Goal: Contribute content: Add original content to the website for others to see

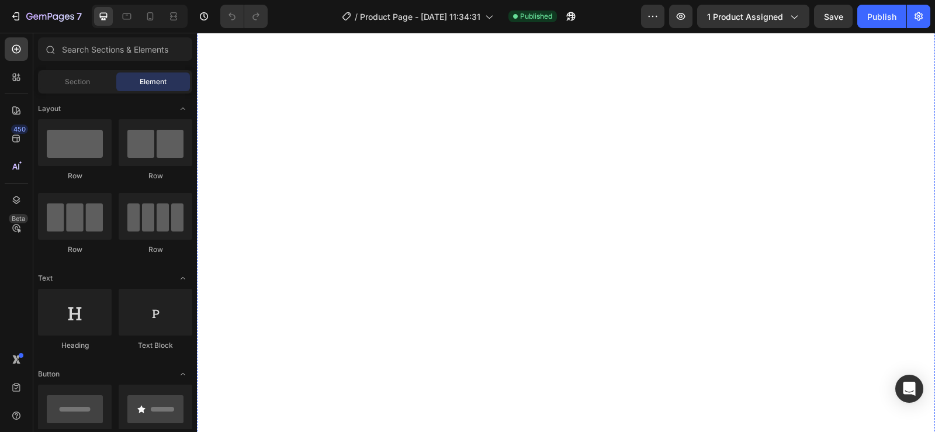
scroll to position [3097, 0]
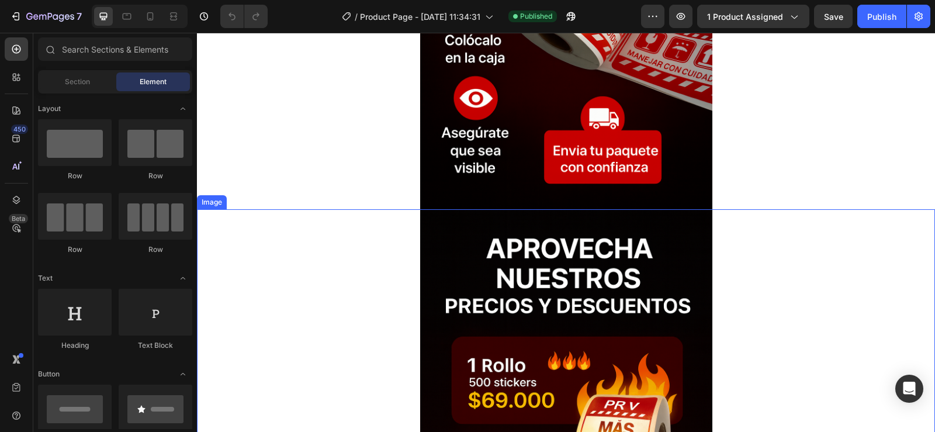
scroll to position [4383, 0]
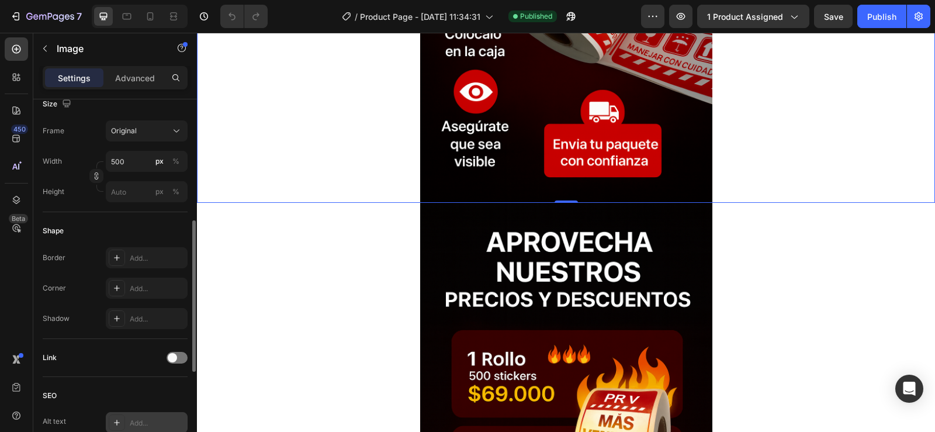
scroll to position [517, 0]
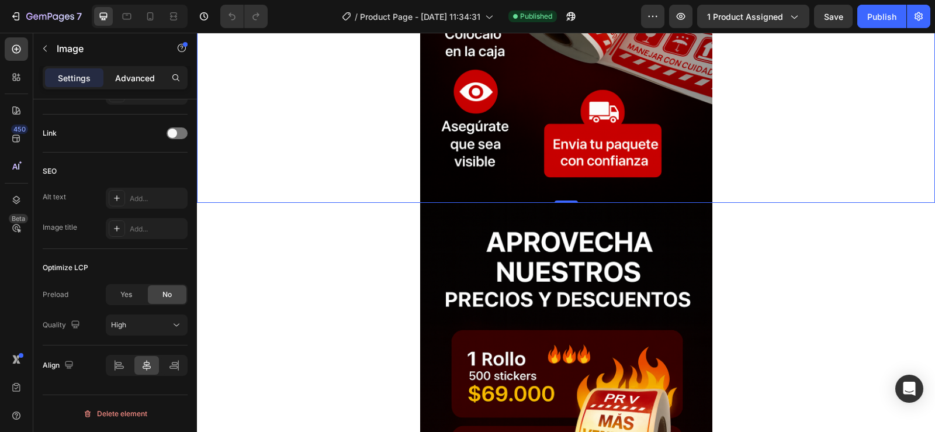
click at [114, 72] on div "Advanced" at bounding box center [135, 77] width 58 height 19
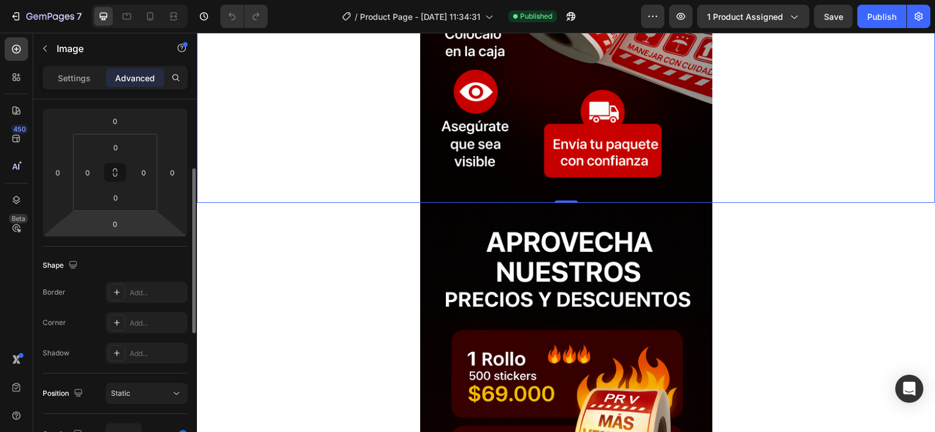
scroll to position [0, 0]
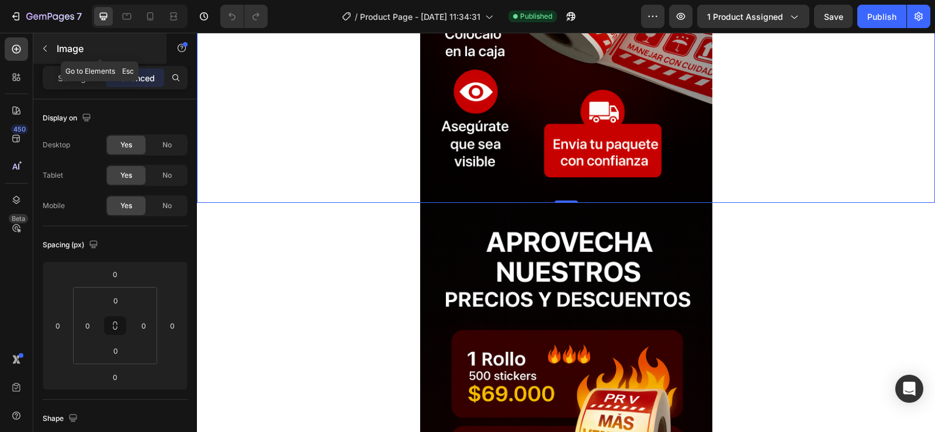
click at [41, 43] on button "button" at bounding box center [45, 48] width 19 height 19
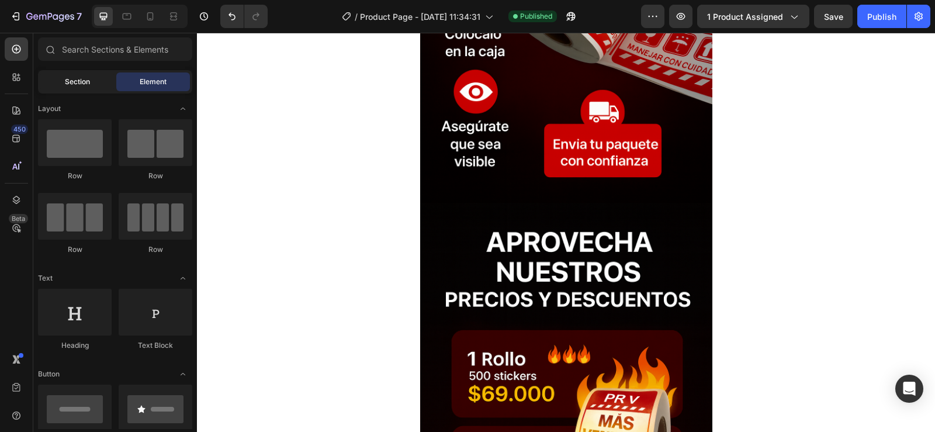
click at [74, 77] on span "Section" at bounding box center [77, 82] width 25 height 11
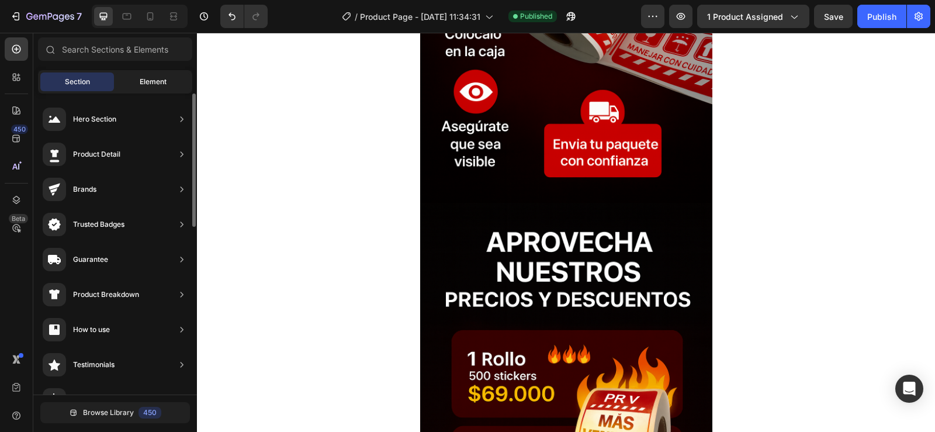
click at [151, 83] on span "Element" at bounding box center [153, 82] width 27 height 11
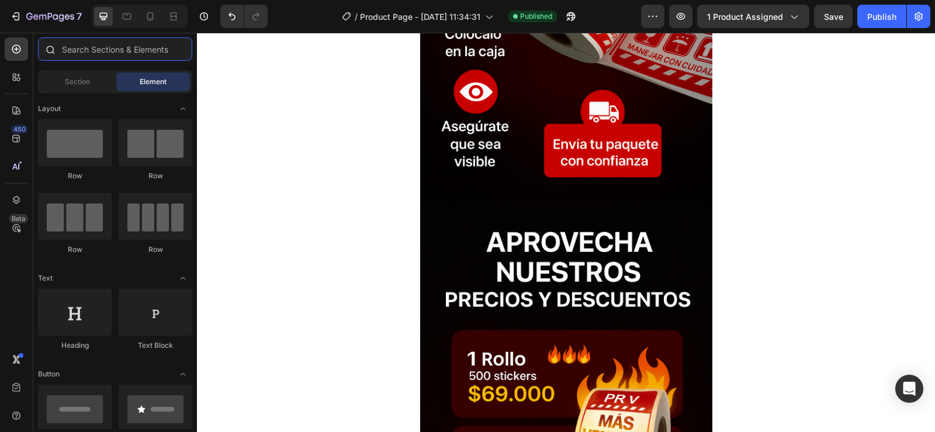
click at [120, 44] on input "text" at bounding box center [115, 48] width 154 height 23
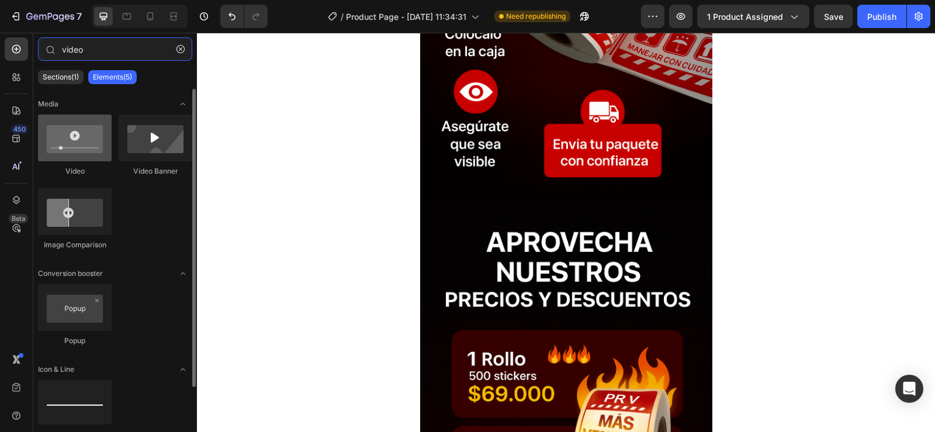
type input "video"
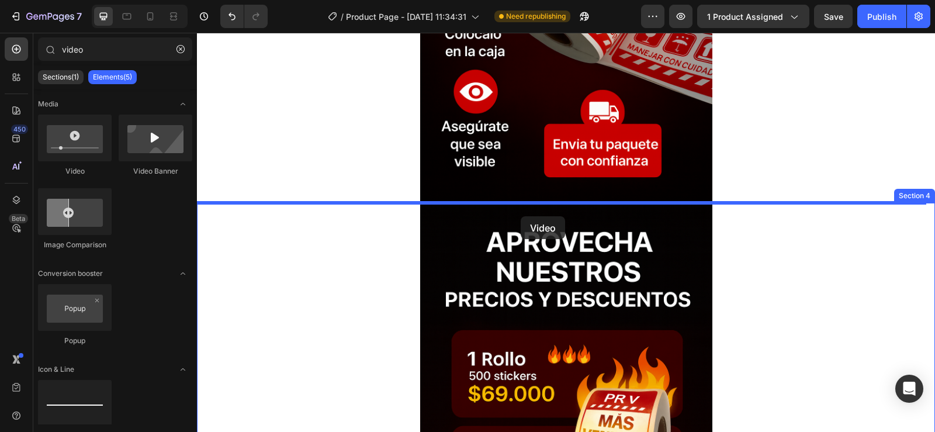
drag, startPoint x: 279, startPoint y: 186, endPoint x: 521, endPoint y: 216, distance: 243.2
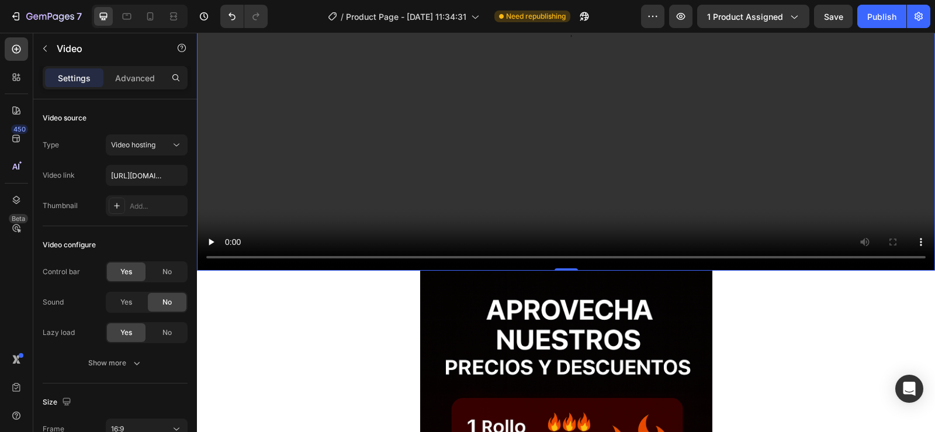
scroll to position [4617, 0]
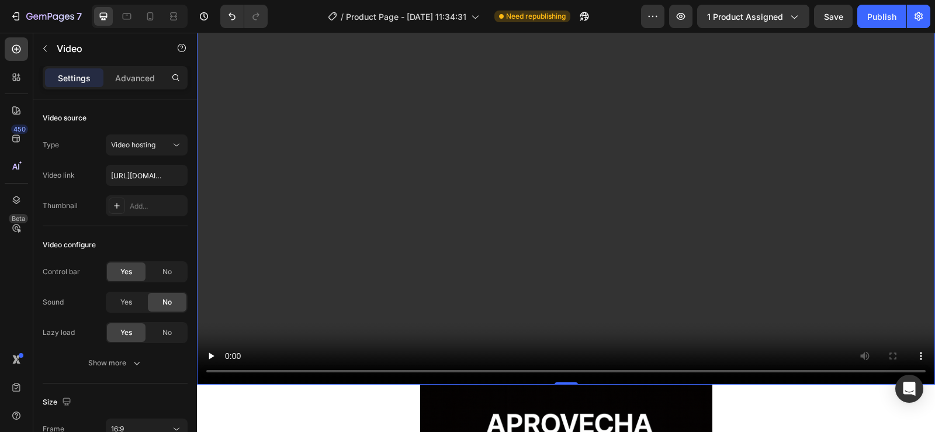
click at [574, 213] on video at bounding box center [566, 176] width 738 height 415
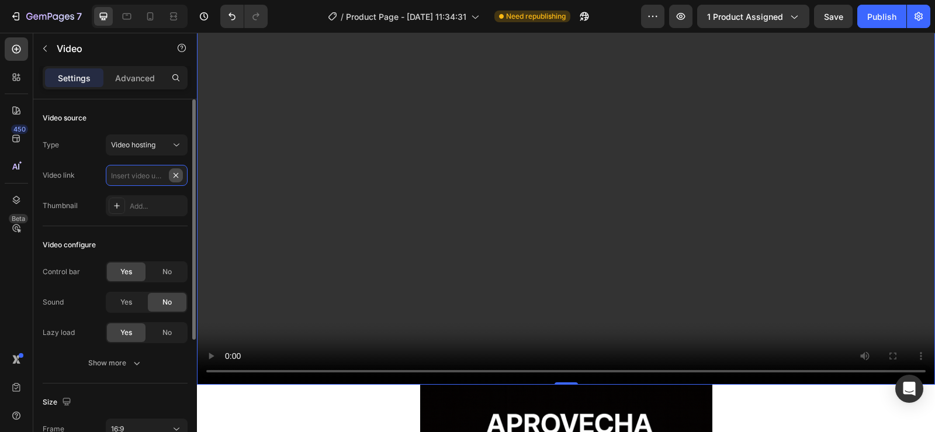
scroll to position [0, 0]
click at [154, 174] on input "text" at bounding box center [147, 175] width 82 height 21
click at [128, 171] on input "text" at bounding box center [147, 175] width 82 height 21
click at [117, 171] on input "text" at bounding box center [147, 175] width 82 height 21
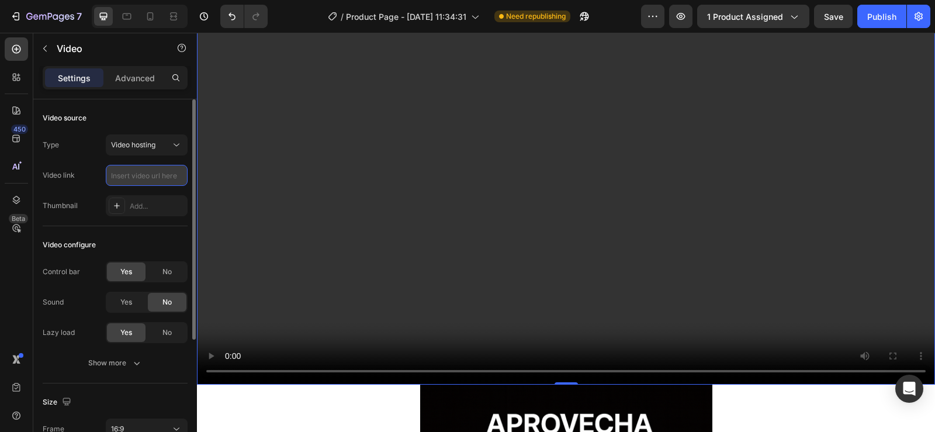
click at [117, 171] on input "text" at bounding box center [147, 175] width 82 height 21
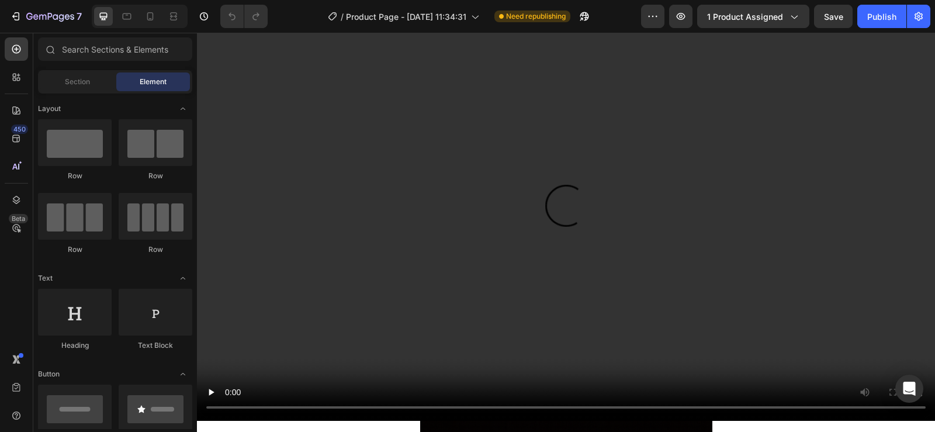
scroll to position [2279, 0]
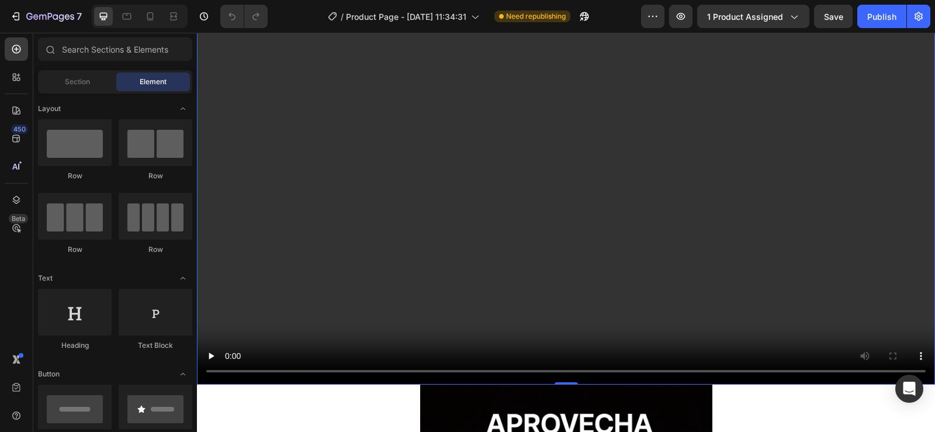
click at [466, 247] on video at bounding box center [566, 176] width 738 height 415
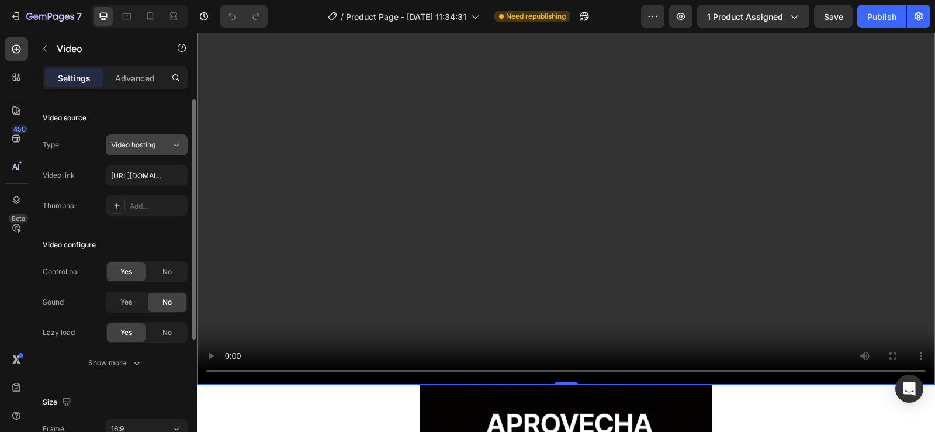
click at [171, 137] on button "Video hosting" at bounding box center [147, 144] width 82 height 21
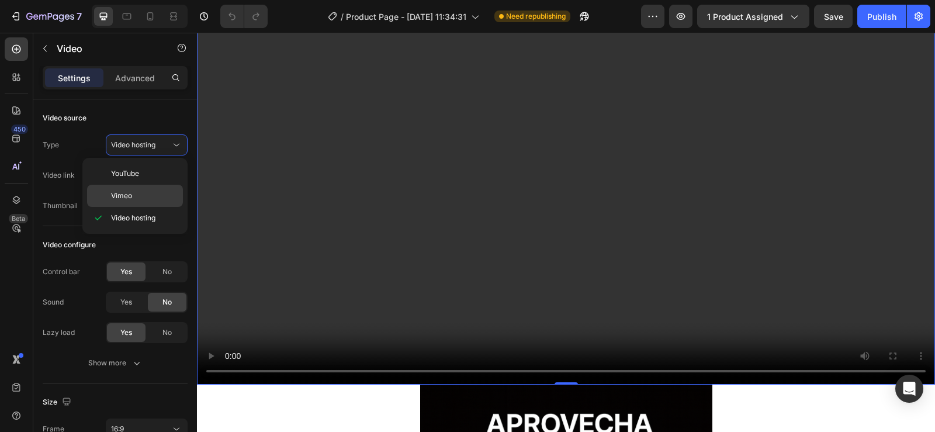
click at [126, 192] on span "Vimeo" at bounding box center [121, 196] width 21 height 11
type input "https://vimeo.com/1095883398"
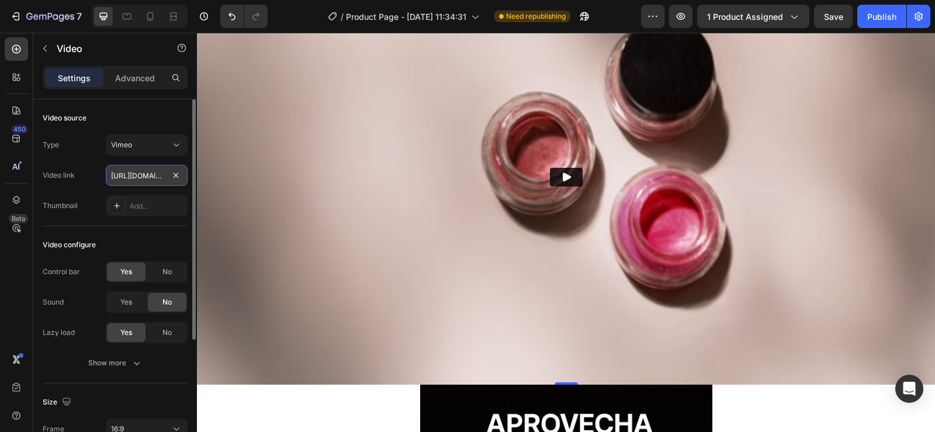
click at [165, 174] on input "https://vimeo.com/1095883398" at bounding box center [147, 175] width 82 height 21
click at [148, 171] on input "text" at bounding box center [147, 175] width 82 height 21
paste input "https://vimeo.com/1122476821"
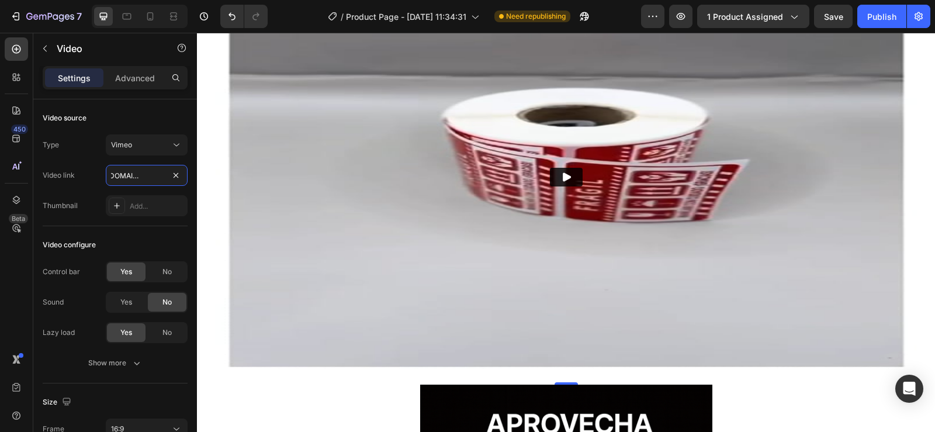
type input "https://vimeo.com/1122476821"
click at [560, 176] on icon "Play" at bounding box center [566, 177] width 12 height 12
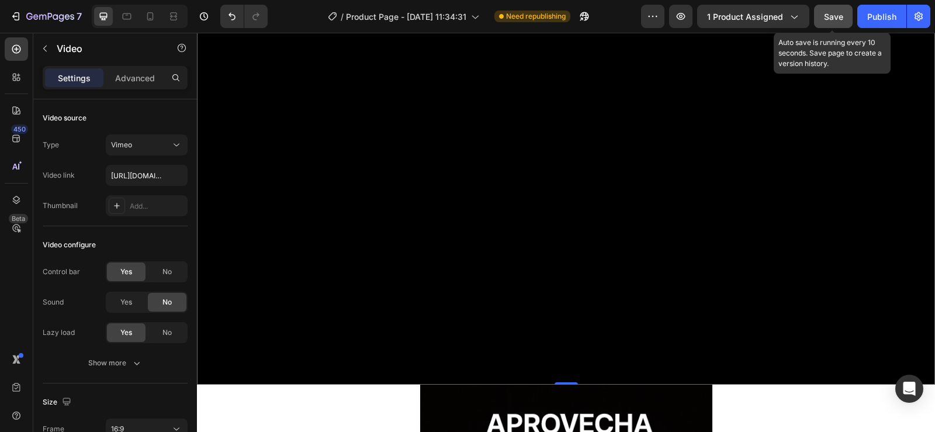
click at [832, 15] on span "Save" at bounding box center [833, 17] width 19 height 10
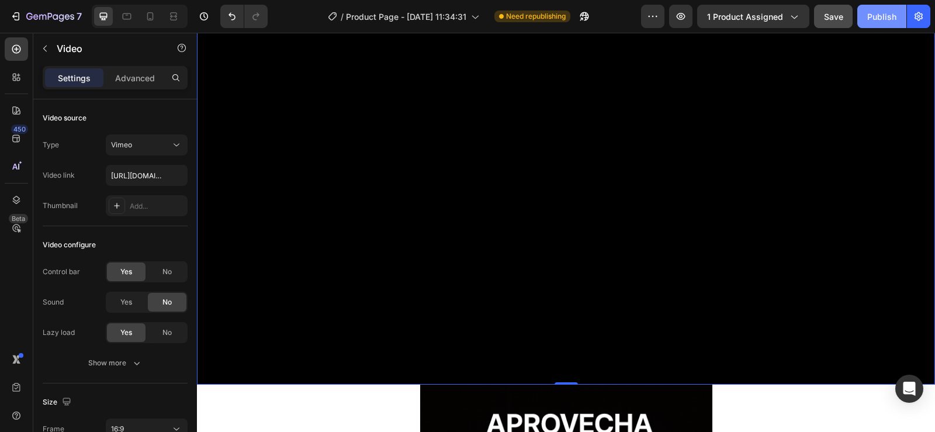
click at [878, 11] on div "Publish" at bounding box center [881, 17] width 29 height 12
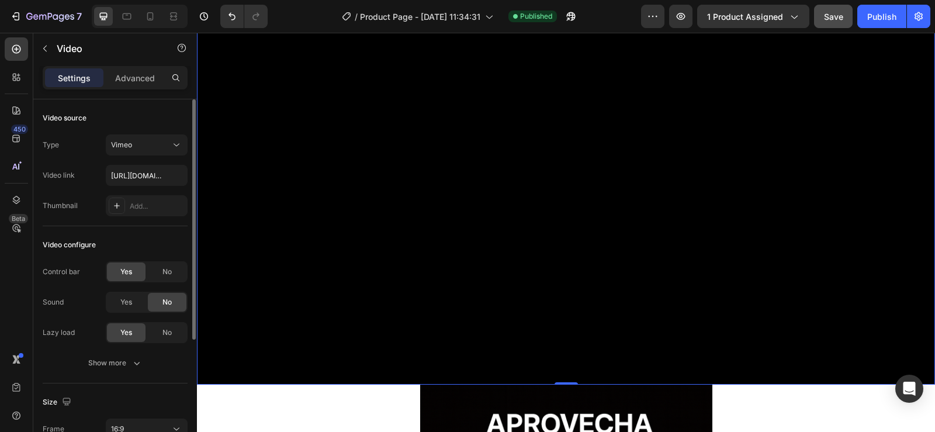
scroll to position [117, 0]
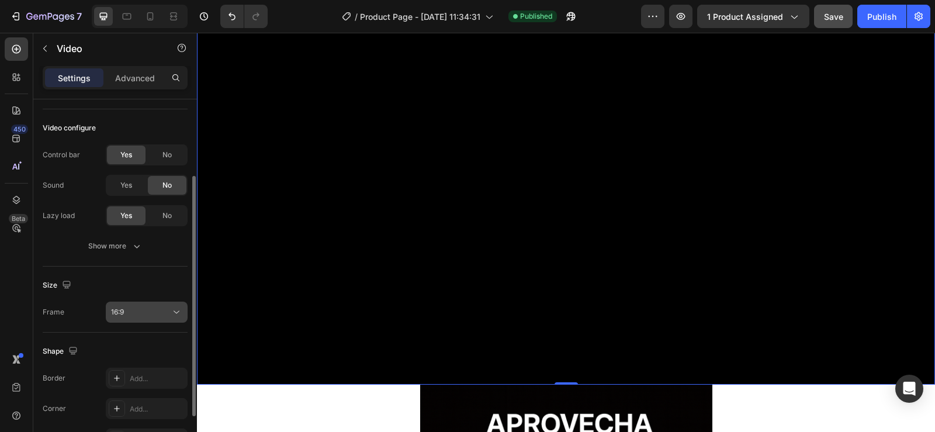
click at [173, 314] on icon at bounding box center [177, 312] width 12 height 12
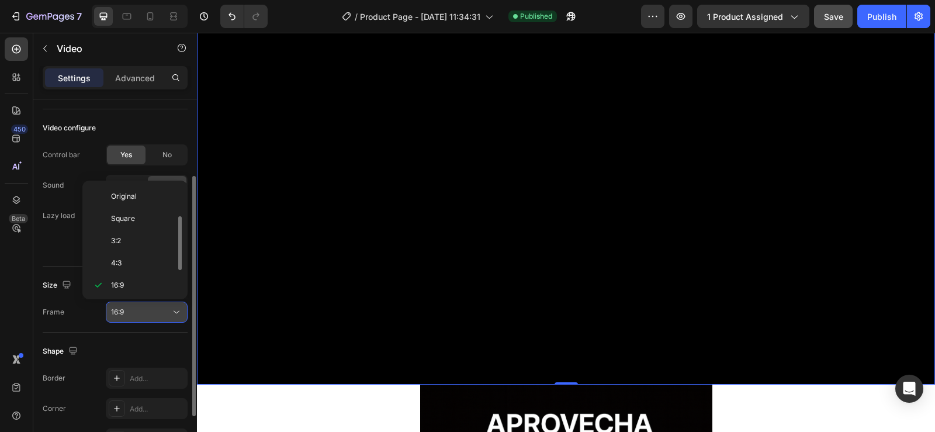
scroll to position [21, 0]
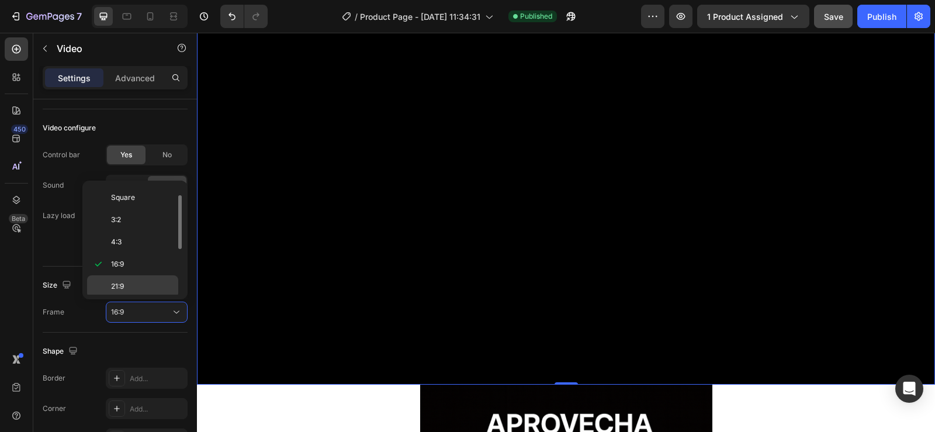
click at [167, 284] on p "21:9" at bounding box center [142, 286] width 62 height 11
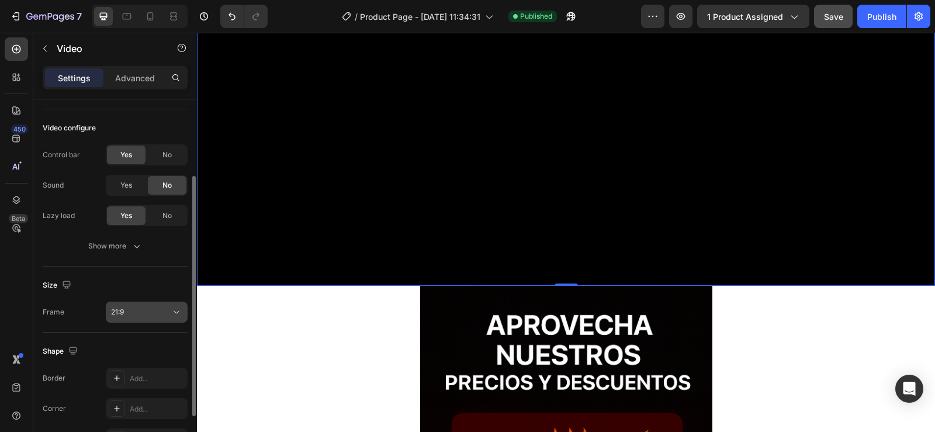
click at [165, 310] on div "21:9" at bounding box center [141, 312] width 60 height 11
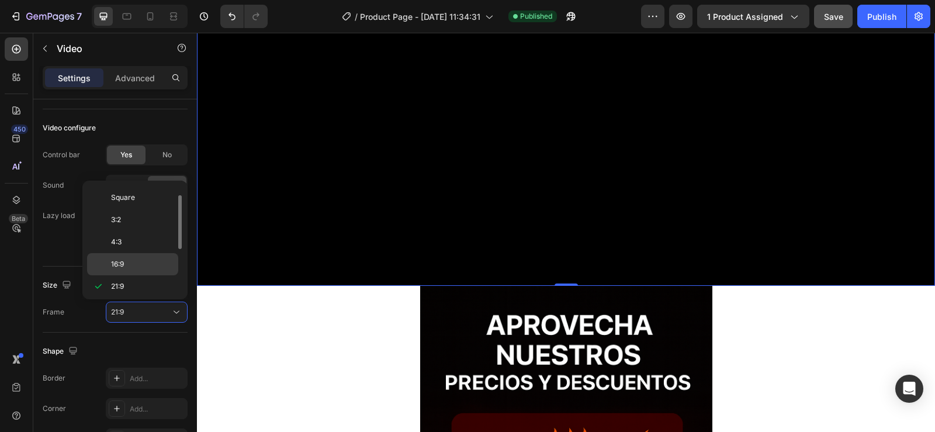
click at [156, 266] on p "16:9" at bounding box center [142, 264] width 62 height 11
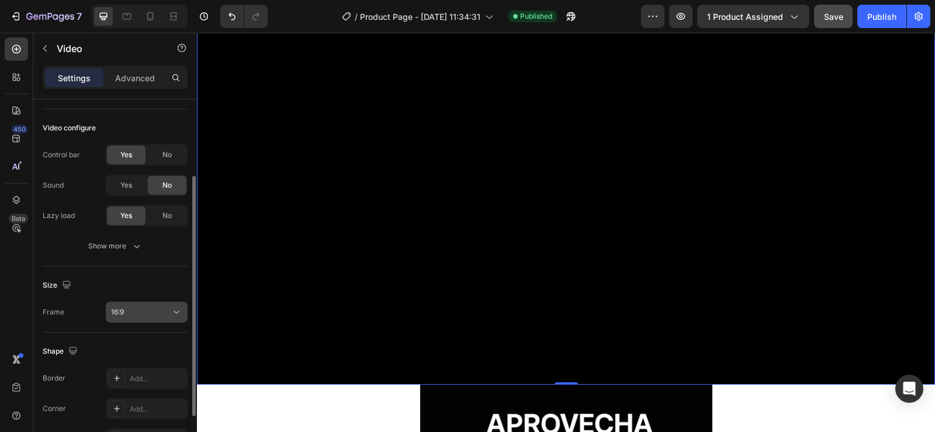
click at [165, 313] on div "16:9" at bounding box center [141, 312] width 60 height 11
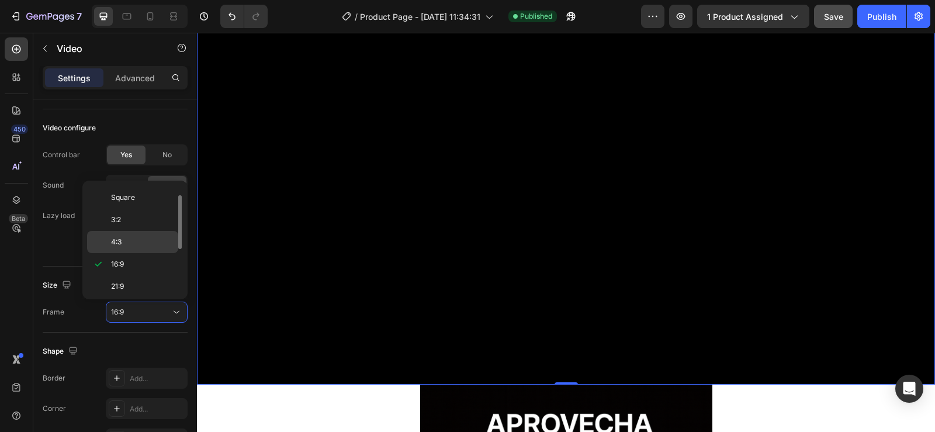
click at [128, 238] on p "4:3" at bounding box center [142, 242] width 62 height 11
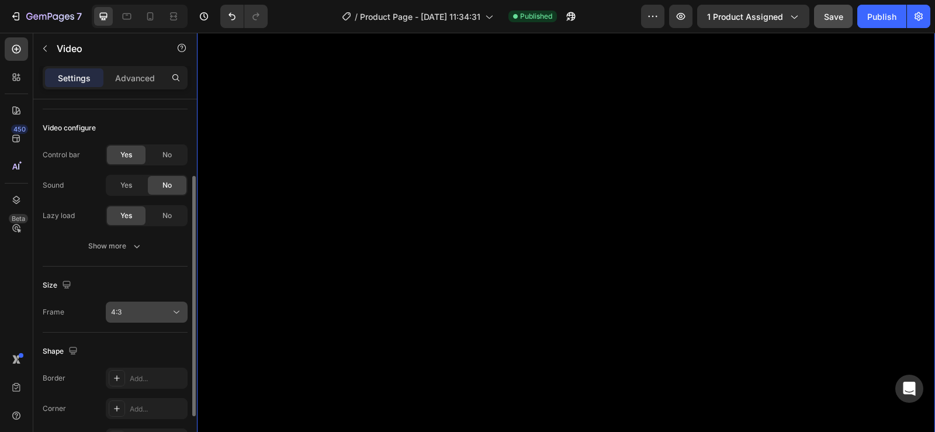
click at [154, 313] on div "4:3" at bounding box center [141, 312] width 60 height 11
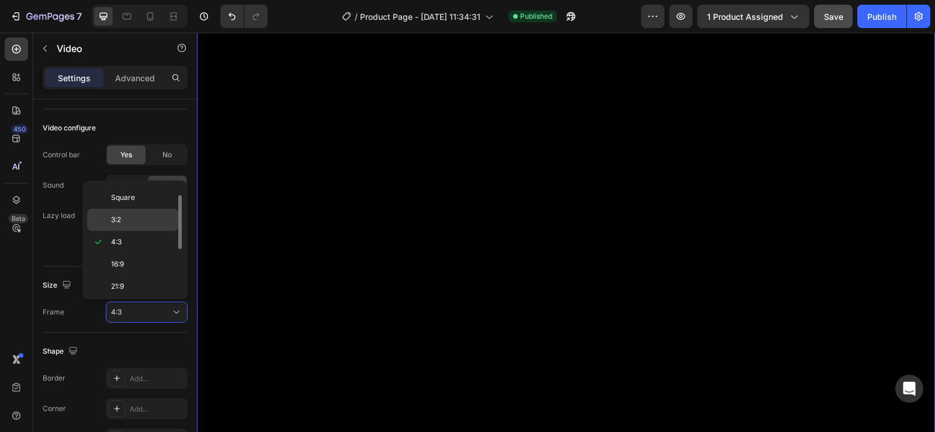
click at [138, 216] on p "3:2" at bounding box center [142, 219] width 62 height 11
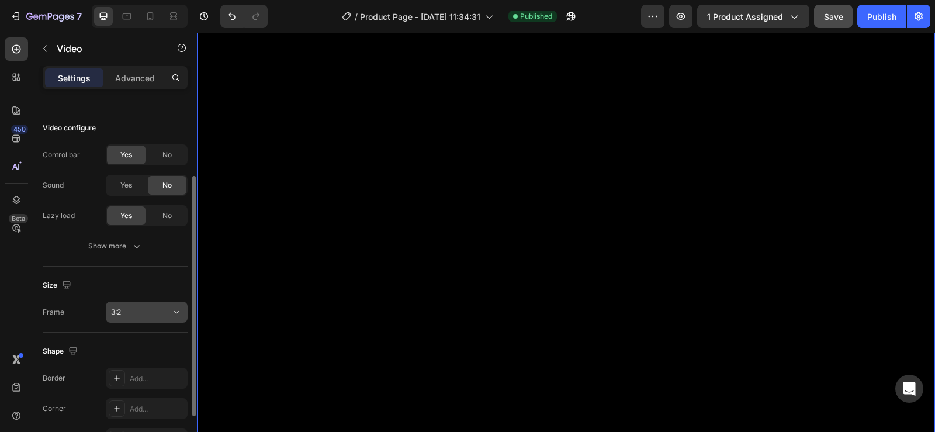
click at [158, 303] on button "3:2" at bounding box center [147, 312] width 82 height 21
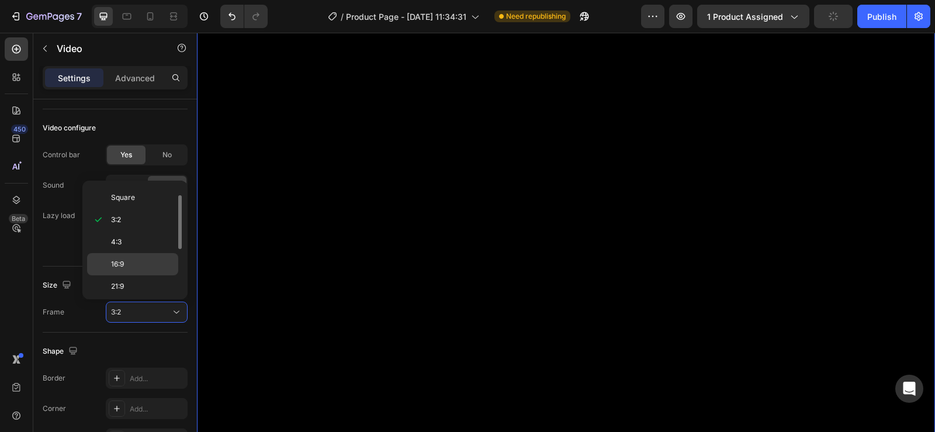
click at [153, 265] on p "16:9" at bounding box center [142, 264] width 62 height 11
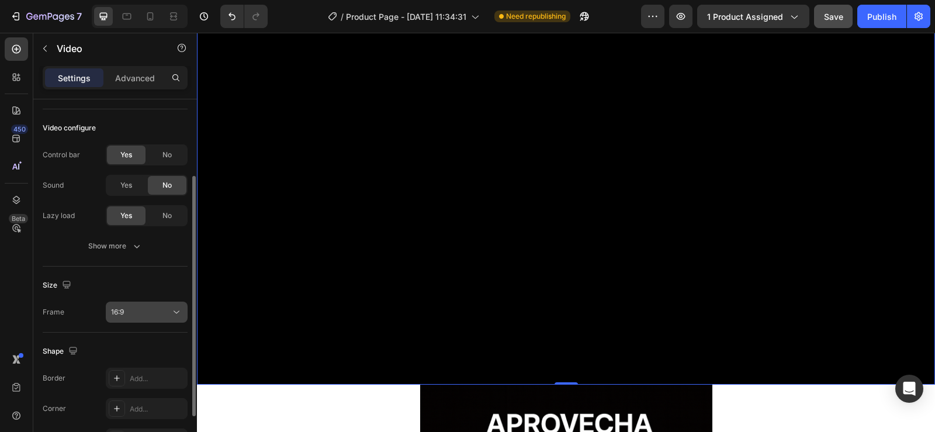
click at [153, 313] on div "16:9" at bounding box center [141, 312] width 60 height 11
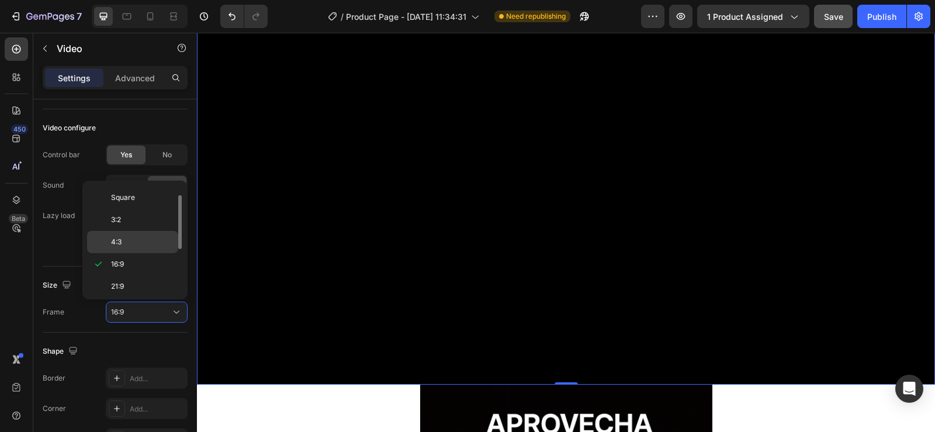
click at [130, 238] on p "4:3" at bounding box center [142, 242] width 62 height 11
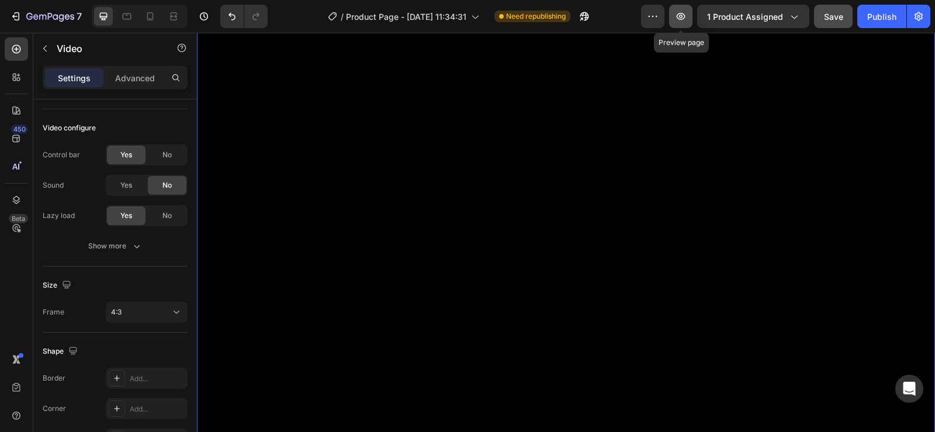
click at [681, 15] on icon "button" at bounding box center [681, 17] width 12 height 12
click at [148, 16] on icon at bounding box center [150, 16] width 6 height 8
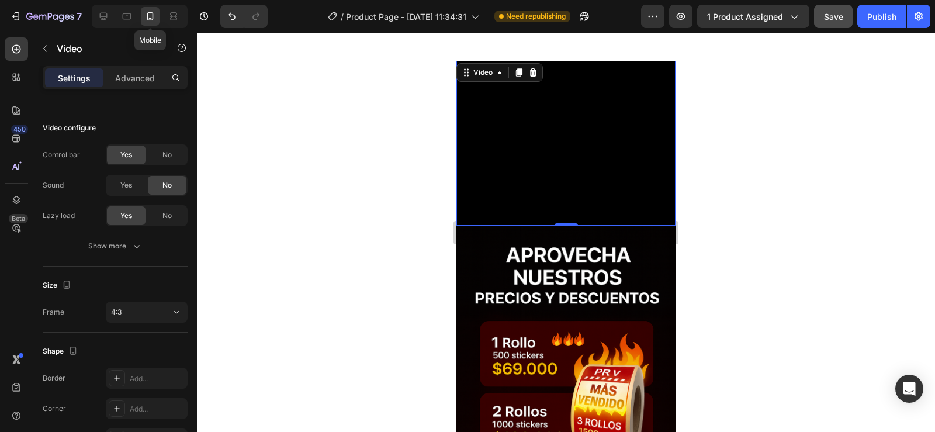
scroll to position [2174, 0]
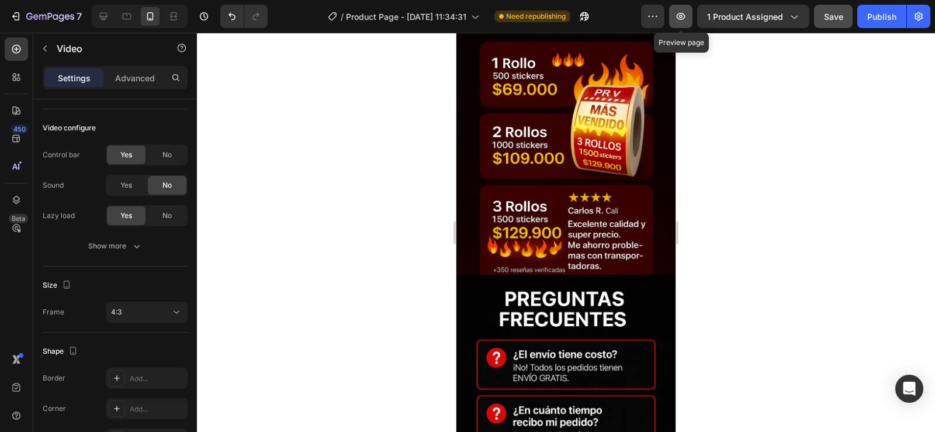
click at [684, 15] on icon "button" at bounding box center [681, 17] width 12 height 12
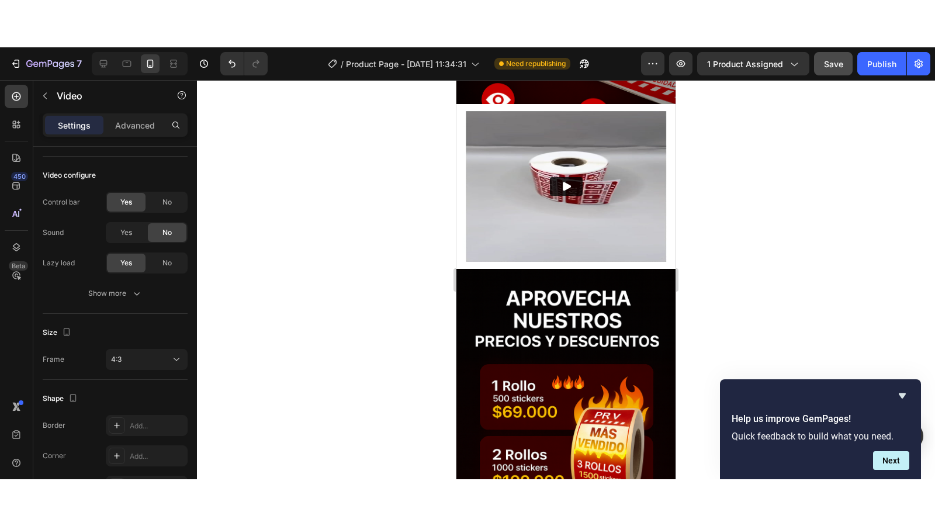
scroll to position [3635, 0]
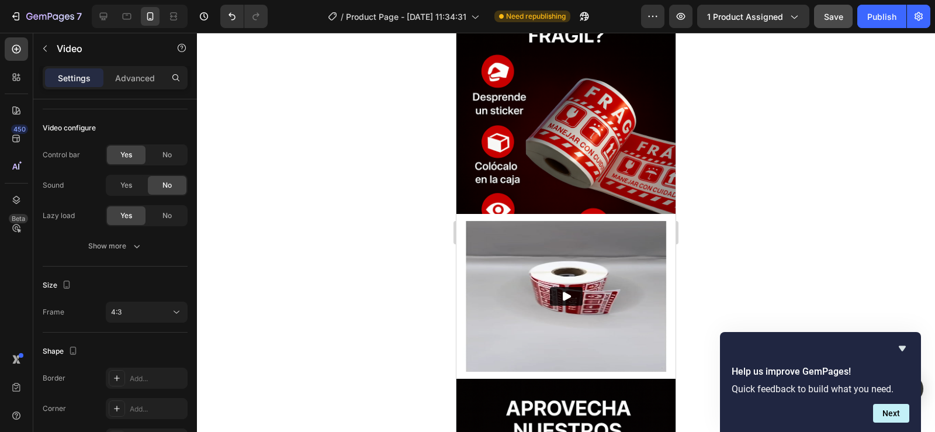
click at [611, 306] on img at bounding box center [565, 296] width 219 height 164
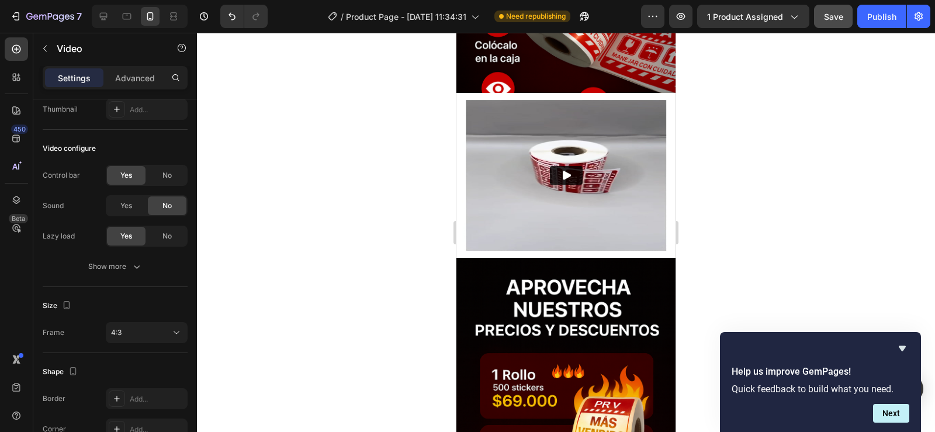
scroll to position [3756, 0]
click at [562, 118] on img at bounding box center [565, 176] width 219 height 164
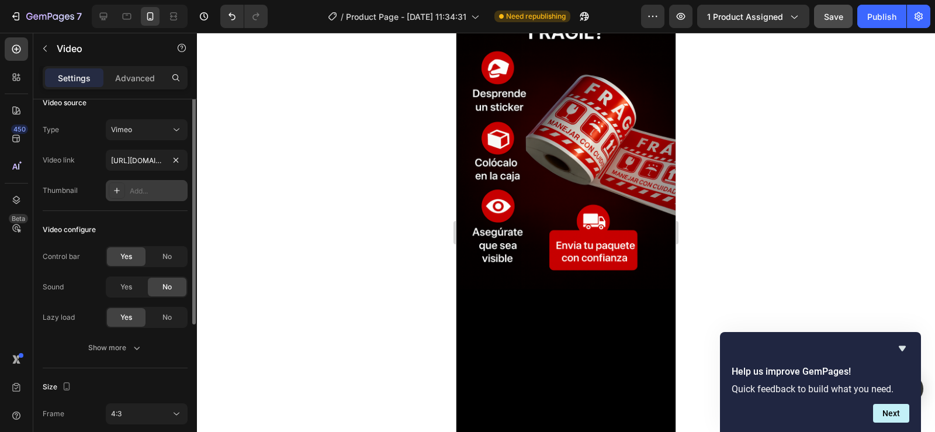
scroll to position [0, 0]
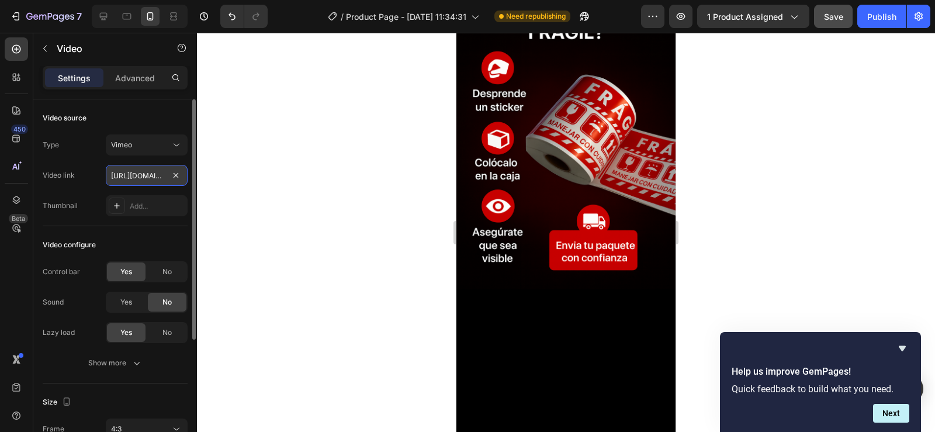
click at [154, 175] on input "https://vimeo.com/1122476821" at bounding box center [147, 175] width 82 height 21
click at [157, 175] on input "text" at bounding box center [147, 175] width 82 height 21
paste input "https://vimeo.com/1122479734?fl=pl&fe=sh"
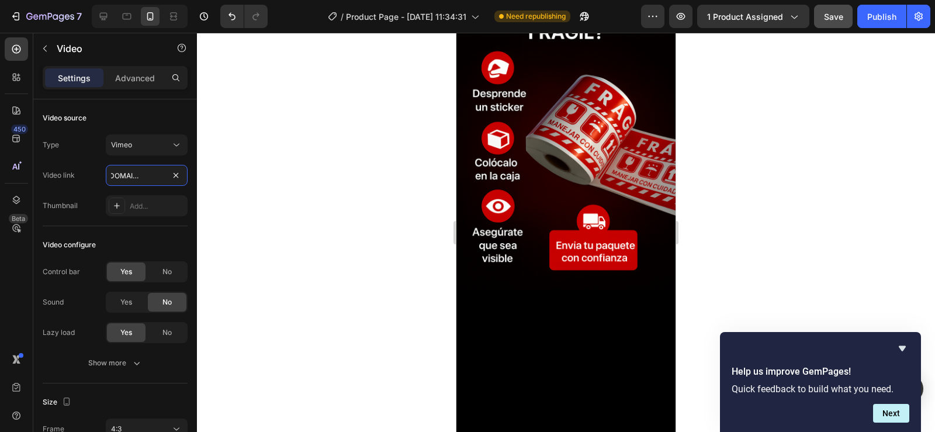
type input "https://vimeo.com/1122479734?fl=pl&fe=sh"
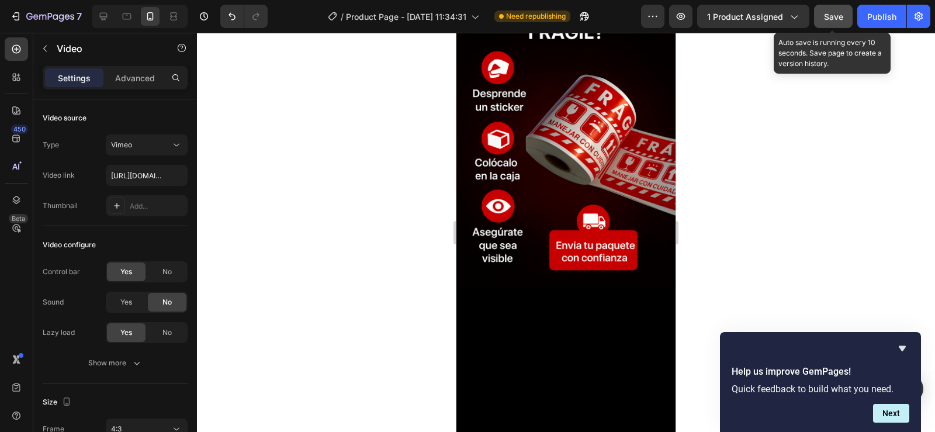
click at [833, 15] on span "Save" at bounding box center [833, 17] width 19 height 10
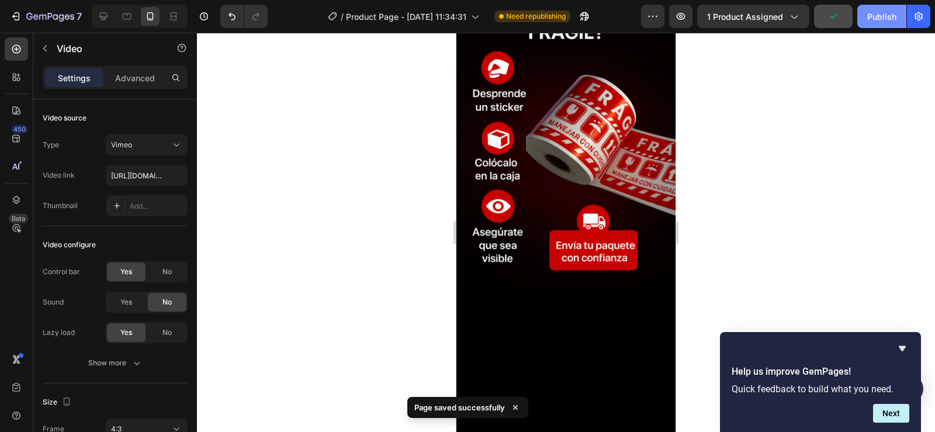
click at [876, 14] on div "Publish" at bounding box center [881, 17] width 29 height 12
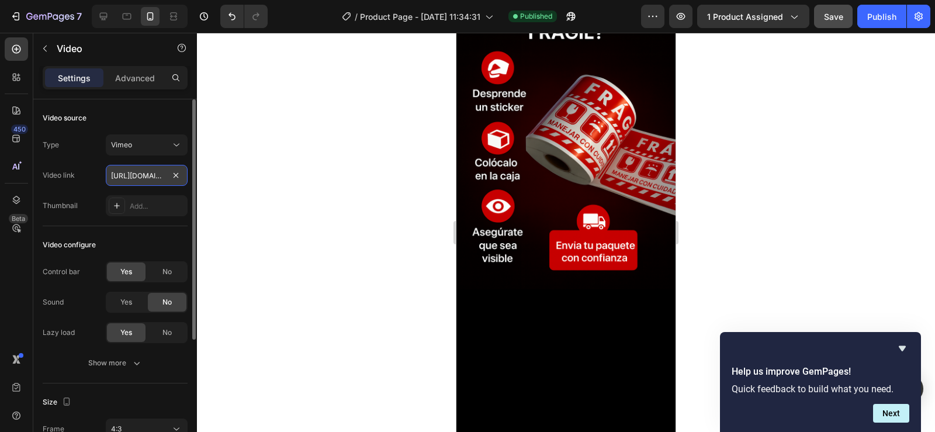
click at [143, 176] on input "https://vimeo.com/1122479734?fl=pl&fe=sh" at bounding box center [147, 175] width 82 height 21
click at [143, 171] on input "text" at bounding box center [147, 175] width 82 height 21
paste input "https://vimeo.com/1122480920?share=copy"
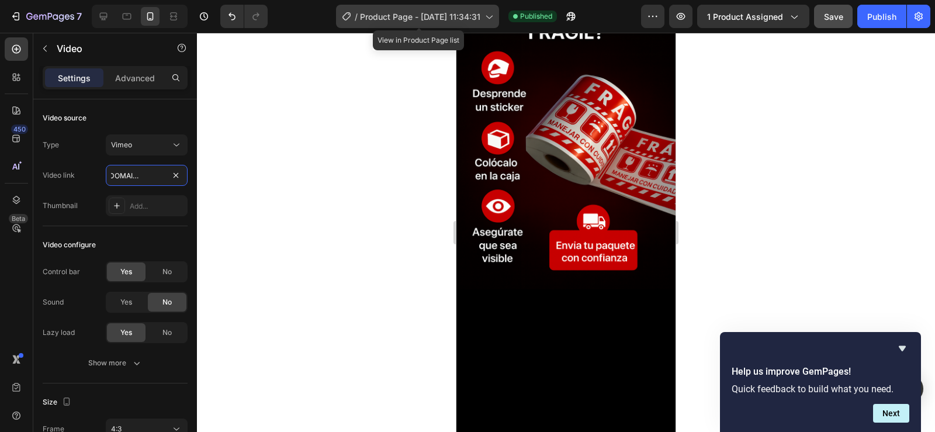
type input "https://vimeo.com/1122480920?share=copy"
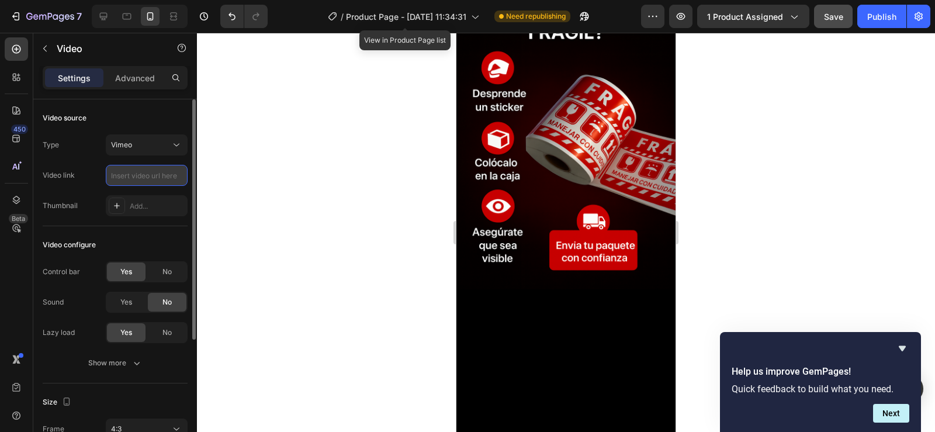
paste input "[URL][DOMAIN_NAME]"
type input "[URL][DOMAIN_NAME]"
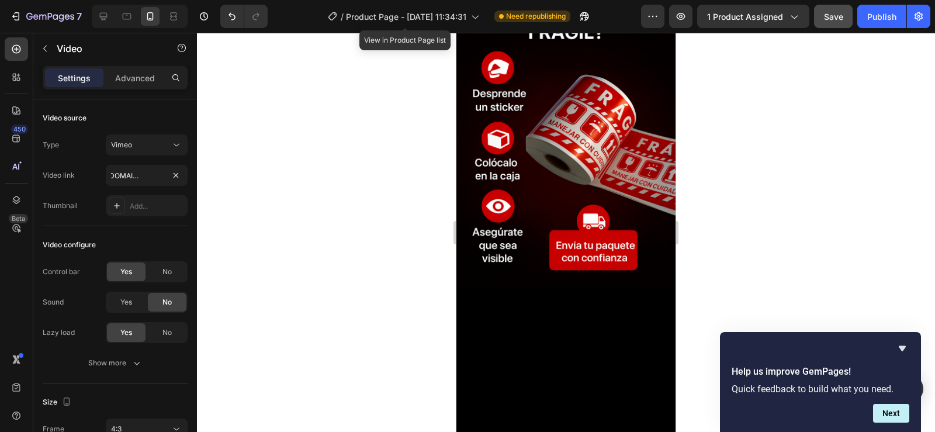
click at [255, 193] on div at bounding box center [566, 232] width 738 height 399
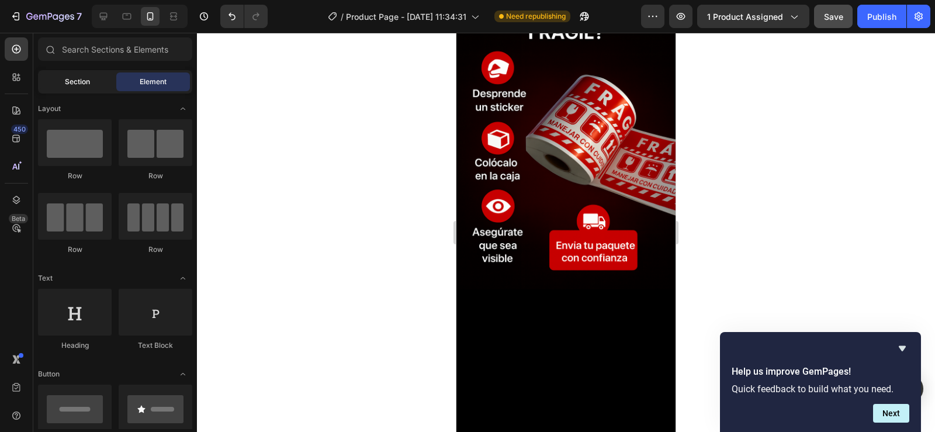
click at [74, 85] on span "Section" at bounding box center [77, 82] width 25 height 11
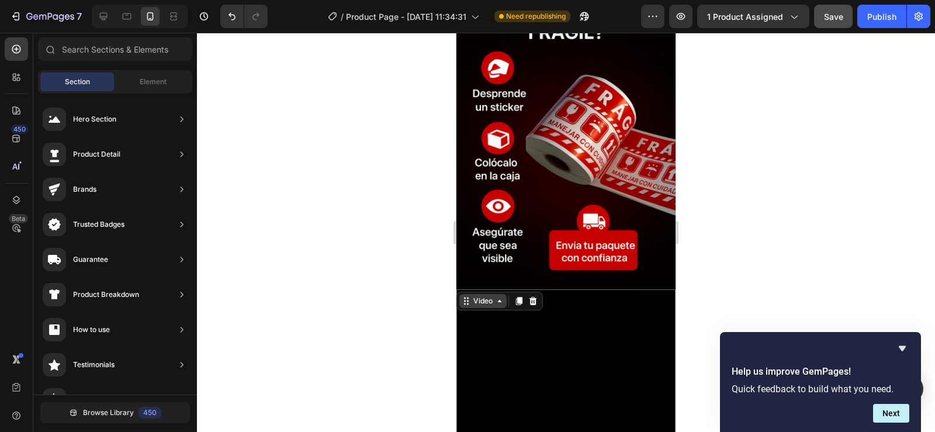
click at [474, 296] on div "Video" at bounding box center [483, 301] width 24 height 11
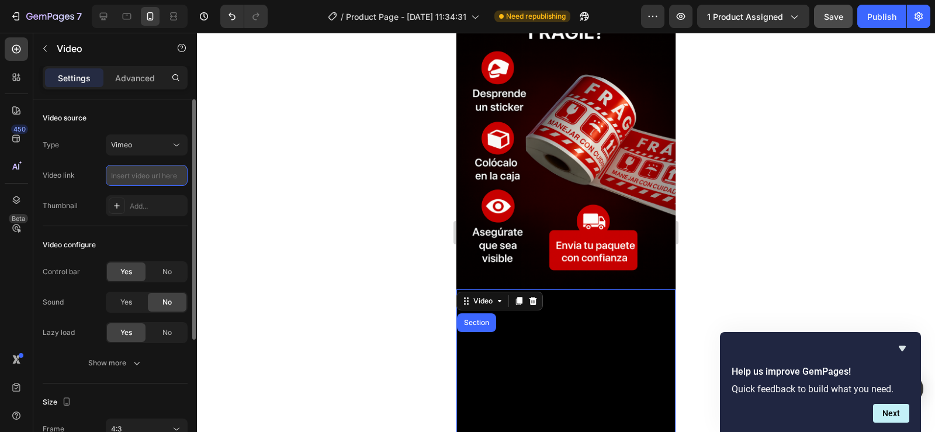
click at [149, 175] on input "text" at bounding box center [147, 175] width 82 height 21
paste input "<iframe title="vimeo-player" src="[URL][DOMAIN_NAME]" width="640" height="360" …"
type input "<iframe title="vimeo-player" src="[URL][DOMAIN_NAME]" width="640" height="360" …"
click at [168, 109] on div "Video source" at bounding box center [115, 118] width 145 height 19
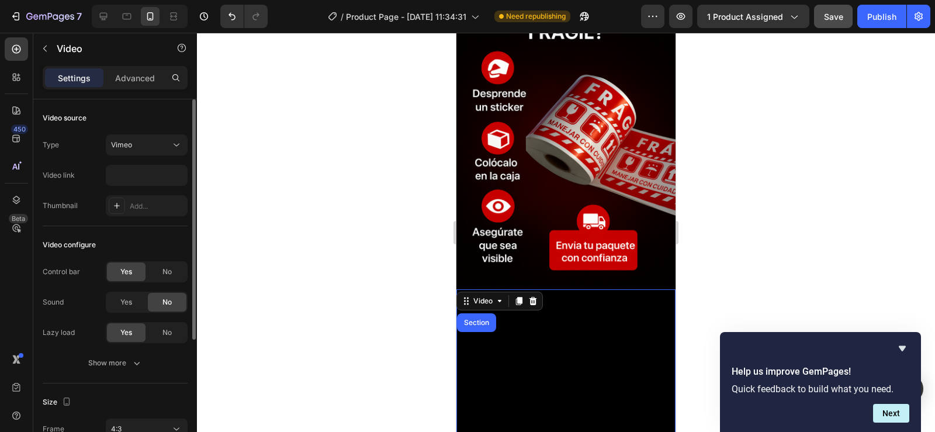
scroll to position [0, 0]
click at [140, 238] on div "Video configure" at bounding box center [115, 245] width 145 height 19
click at [161, 174] on input "<iframe title="vimeo-player" src="[URL][DOMAIN_NAME]" width="640" height="360" …" at bounding box center [147, 175] width 82 height 21
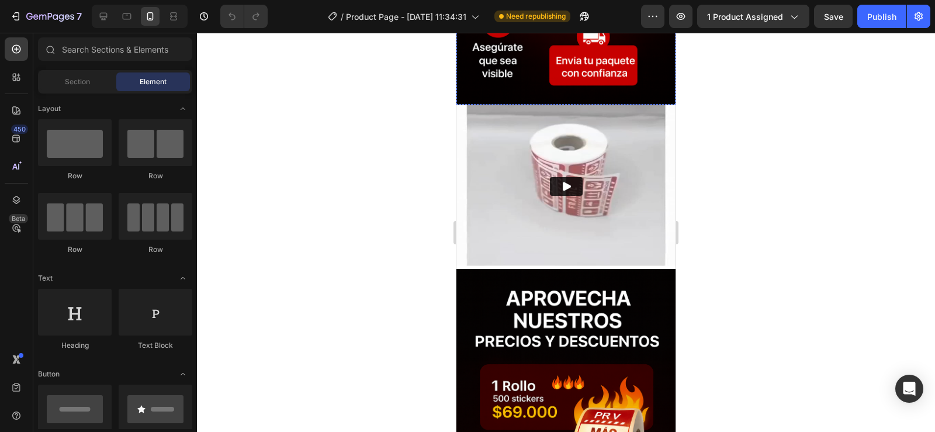
scroll to position [3039, 0]
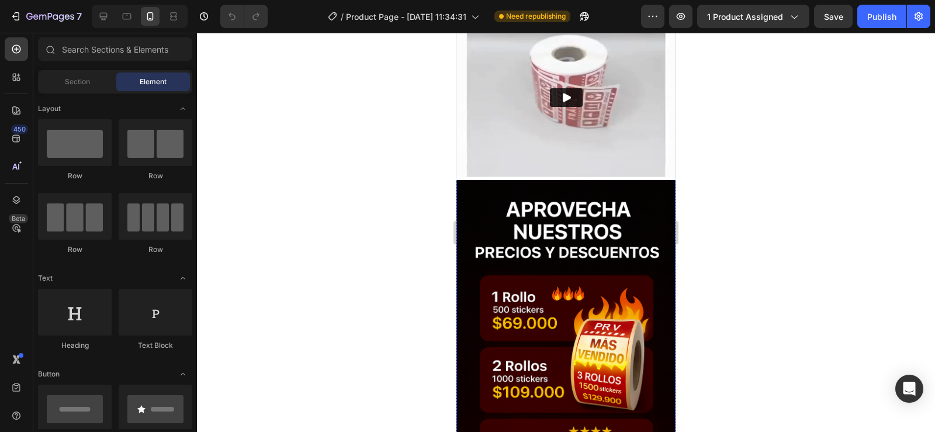
click at [569, 133] on img at bounding box center [565, 98] width 219 height 164
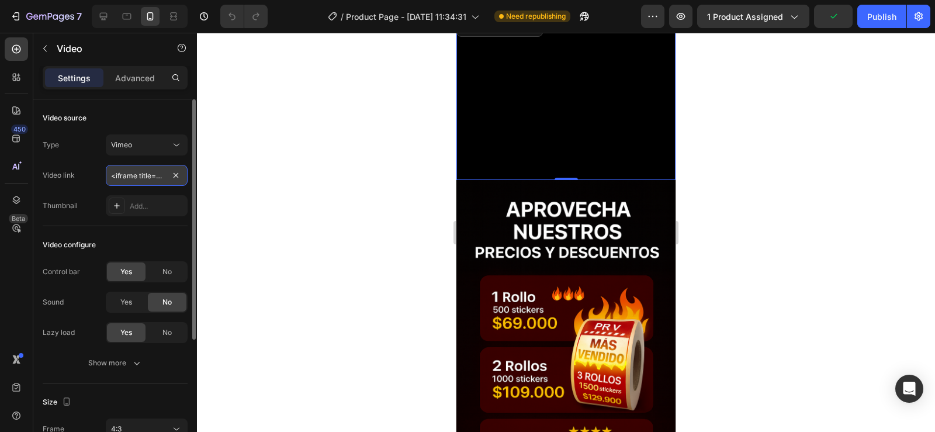
click at [120, 179] on input "<iframe title="vimeo-player" src="[URL][DOMAIN_NAME]" width="640" height="360" …" at bounding box center [147, 175] width 82 height 21
click at [156, 175] on input "text" at bounding box center [147, 175] width 82 height 21
paste input "<iframe title="vimeo-player" src="[URL][DOMAIN_NAME]" width="640" height="360" …"
type input "<iframe title="vimeo-player" src="[URL][DOMAIN_NAME]" width="640" height="360" …"
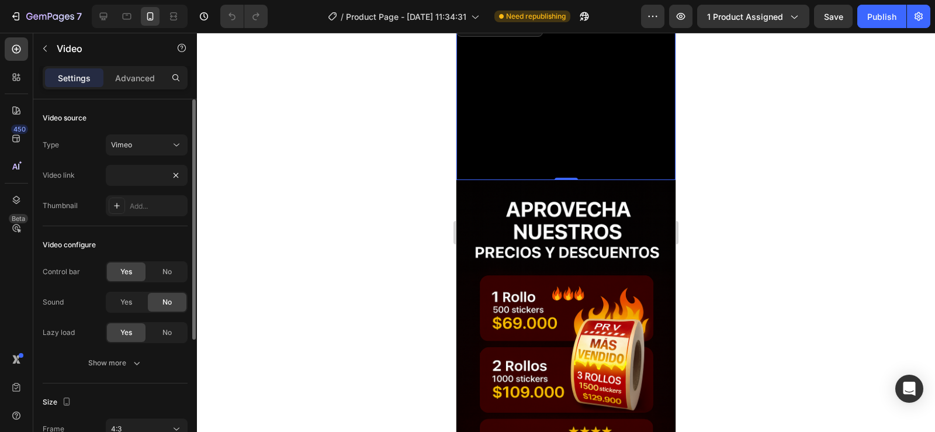
click at [64, 225] on div "Video source Type Vimeo Video link <iframe title="vimeo-player" src="https://pl…" at bounding box center [115, 162] width 145 height 127
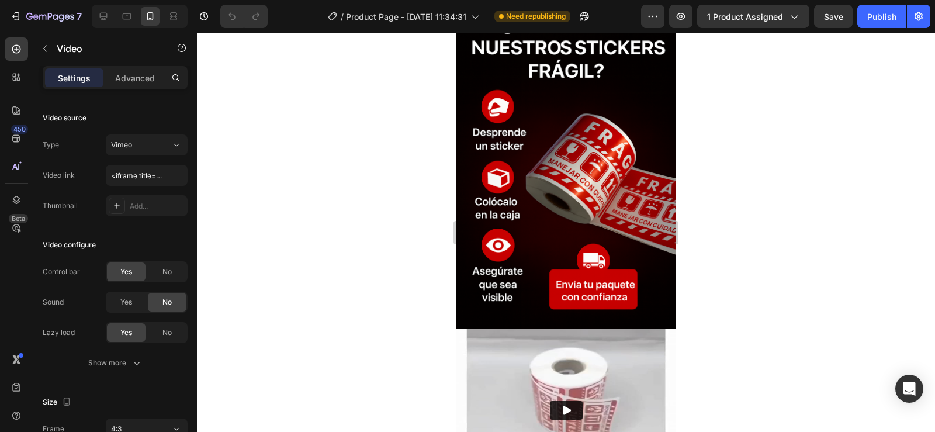
scroll to position [2980, 0]
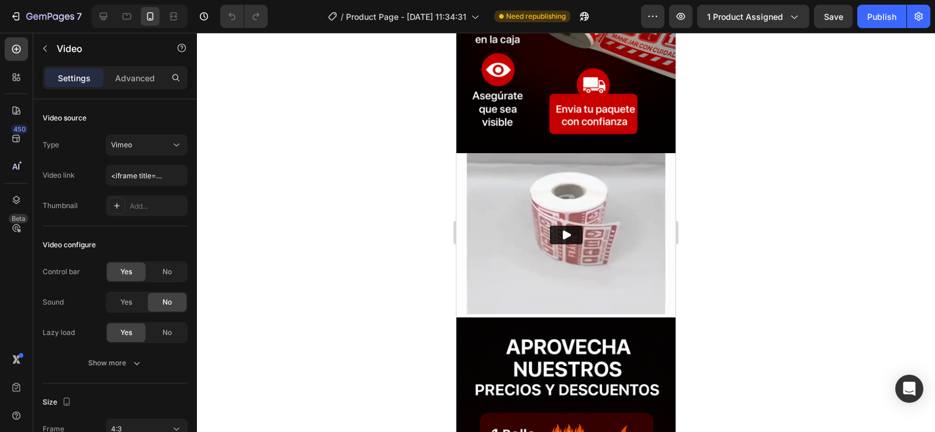
click at [563, 231] on icon "Play" at bounding box center [567, 235] width 8 height 9
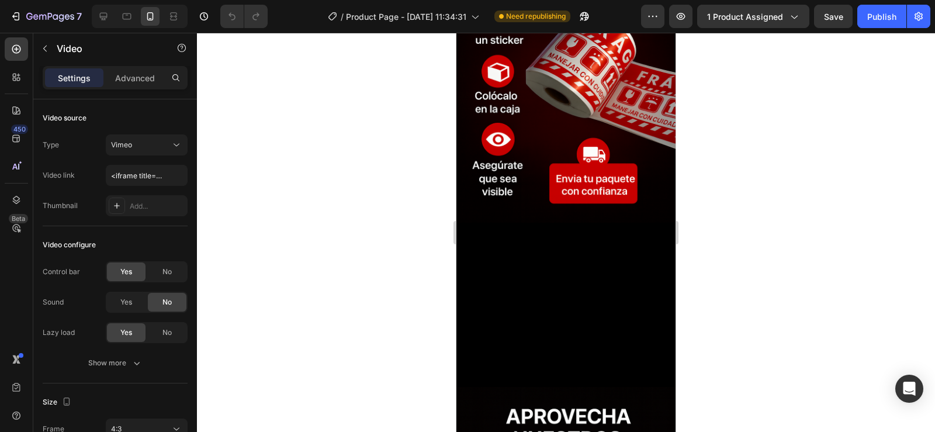
scroll to position [2863, 0]
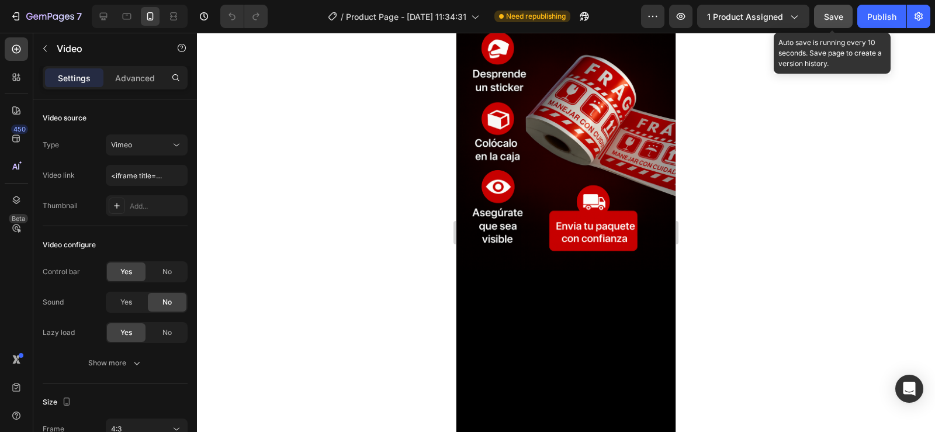
click at [827, 16] on span "Save" at bounding box center [833, 17] width 19 height 10
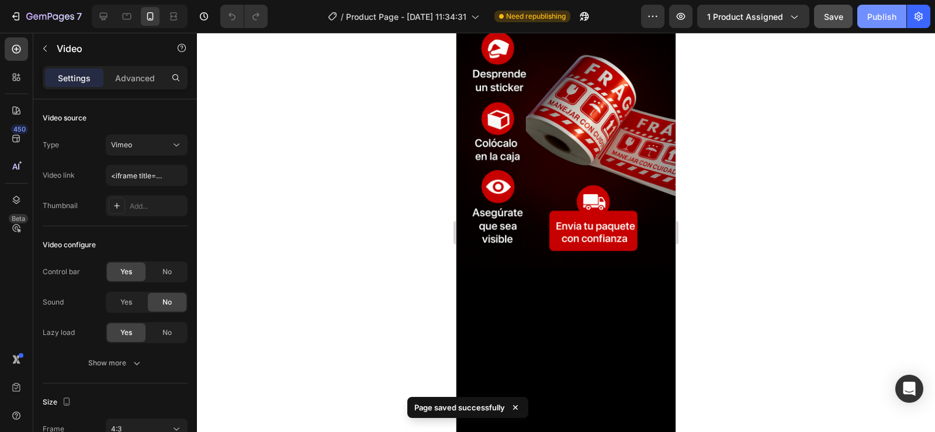
click at [878, 13] on div "Publish" at bounding box center [881, 17] width 29 height 12
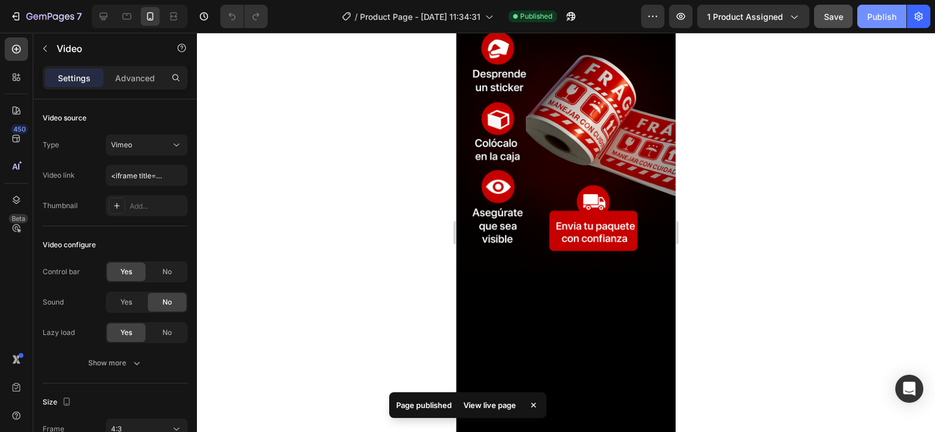
click at [876, 16] on div "Publish" at bounding box center [881, 17] width 29 height 12
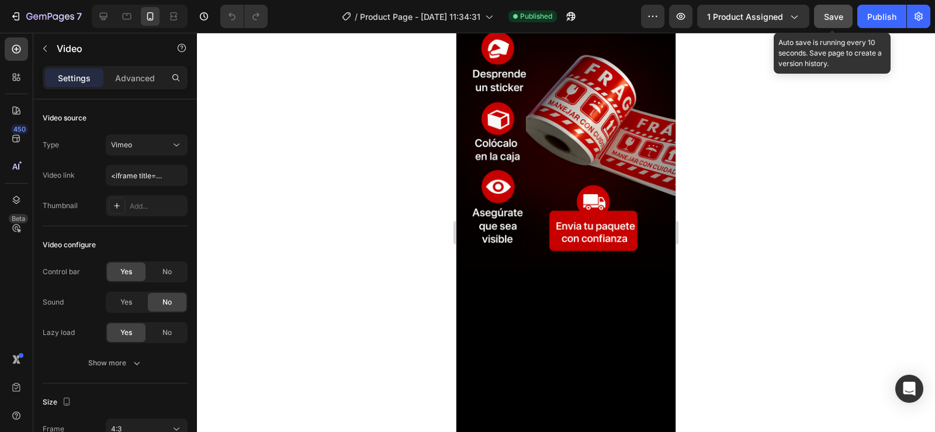
click at [829, 15] on span "Save" at bounding box center [833, 17] width 19 height 10
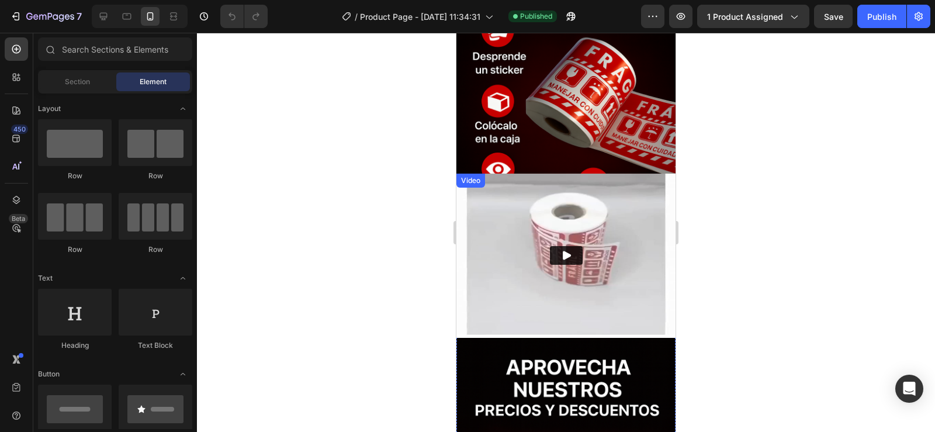
scroll to position [2863, 0]
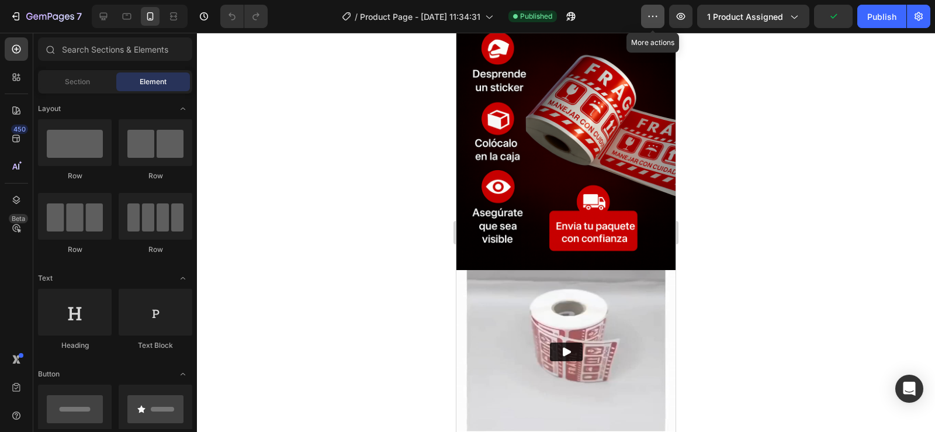
click at [653, 16] on icon "button" at bounding box center [653, 17] width 12 height 12
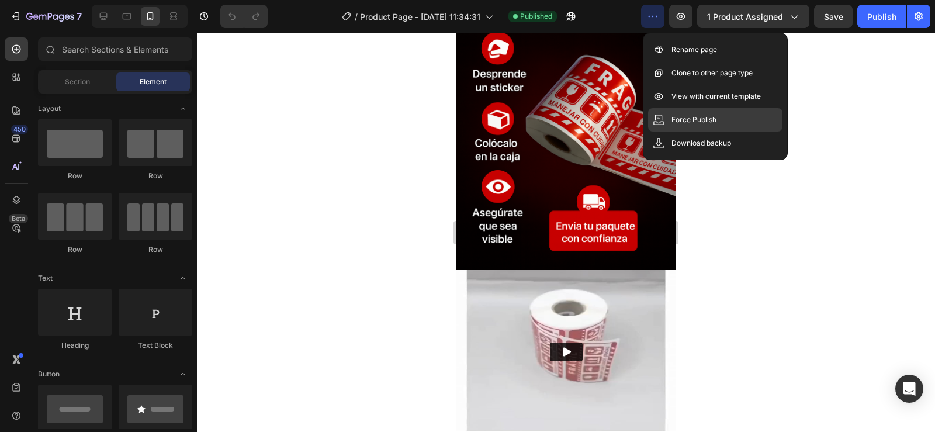
click at [664, 116] on div "Force Publish" at bounding box center [715, 119] width 134 height 23
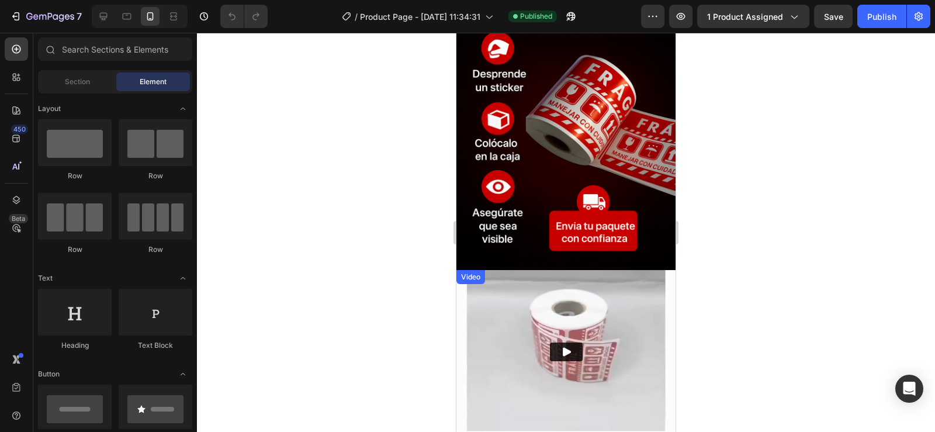
click at [597, 280] on img at bounding box center [565, 352] width 219 height 164
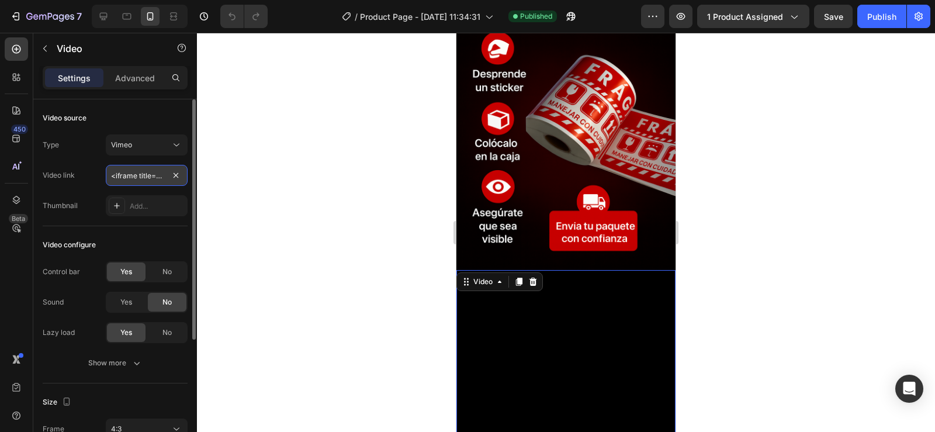
click at [166, 180] on input "<iframe title="vimeo-player" src="[URL][DOMAIN_NAME]" width="640" height="360" …" at bounding box center [147, 175] width 82 height 21
click at [162, 179] on input "text" at bounding box center [147, 175] width 82 height 21
paste input "[URL][DOMAIN_NAME]"
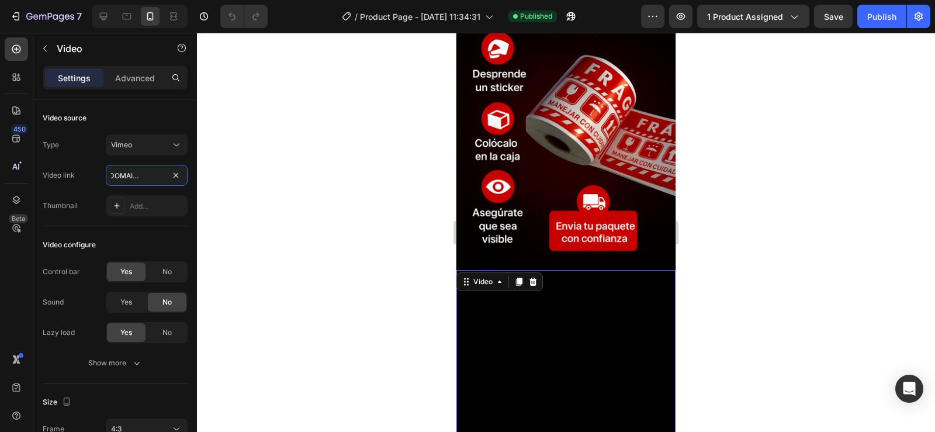
type input "[URL][DOMAIN_NAME]"
click at [258, 236] on div at bounding box center [566, 232] width 738 height 399
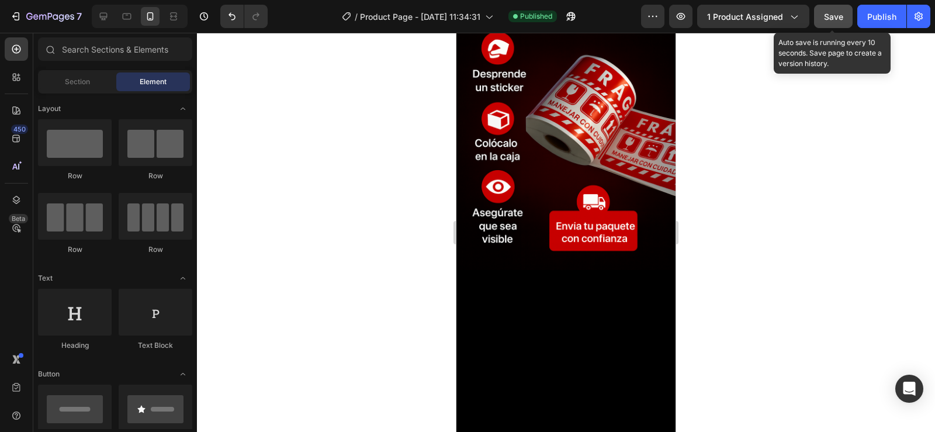
click at [834, 13] on span "Save" at bounding box center [833, 17] width 19 height 10
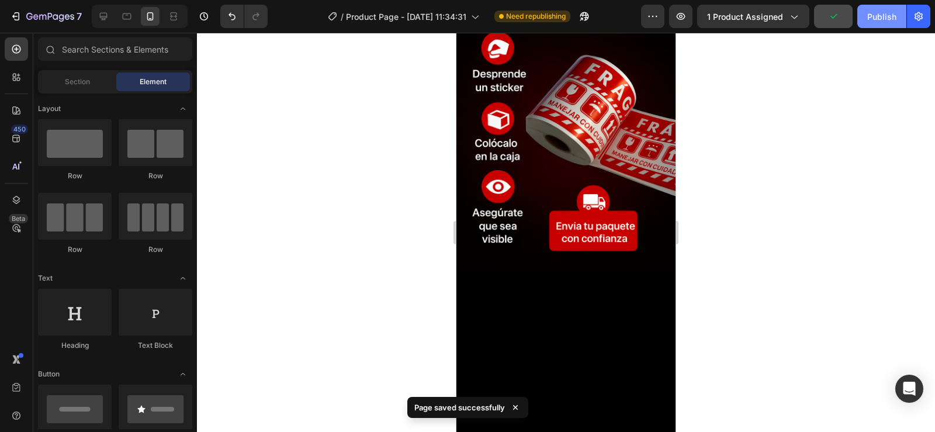
click at [879, 13] on div "Publish" at bounding box center [881, 17] width 29 height 12
click at [653, 12] on icon "button" at bounding box center [653, 17] width 12 height 12
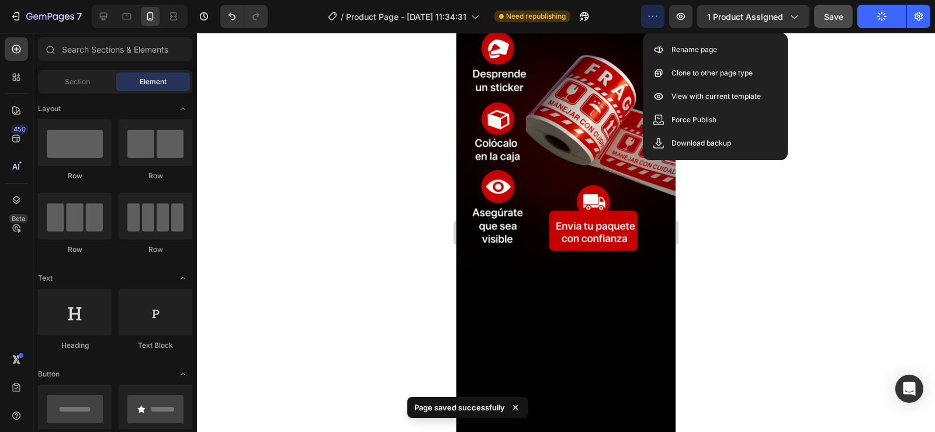
click at [689, 117] on p "Force Publish" at bounding box center [693, 120] width 45 height 12
